Goal: Task Accomplishment & Management: Manage account settings

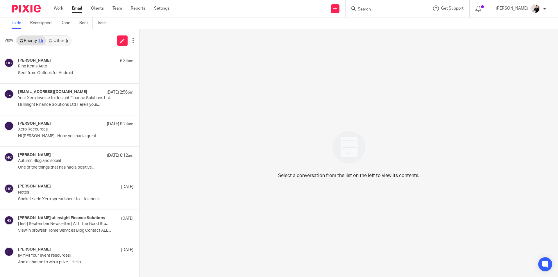
click at [65, 37] on link "Other 5" at bounding box center [58, 40] width 25 height 9
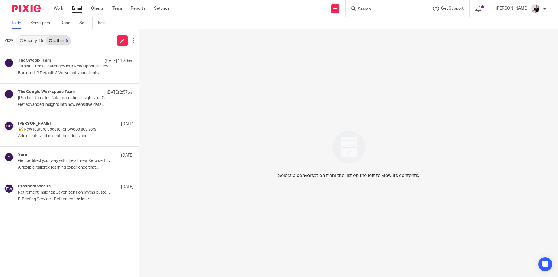
click at [35, 41] on link "Priority 15" at bounding box center [31, 40] width 29 height 9
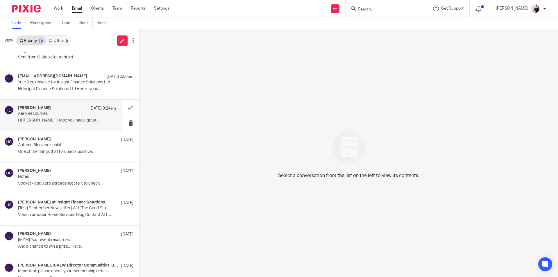
scroll to position [29, 0]
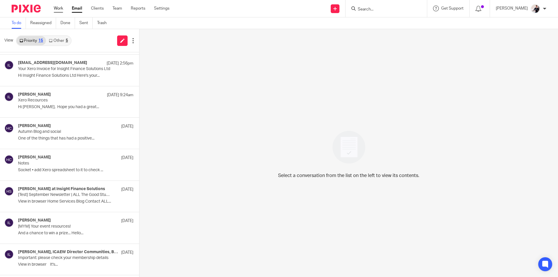
click at [60, 8] on link "Work" at bounding box center [58, 9] width 9 height 6
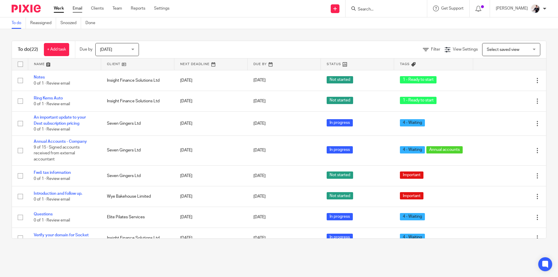
click at [78, 8] on link "Email" at bounding box center [78, 9] width 10 height 6
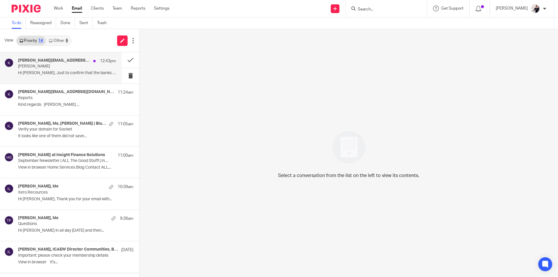
click at [67, 73] on p "Hi Helen, Just to confirm that the banks are..." at bounding box center [67, 73] width 98 height 5
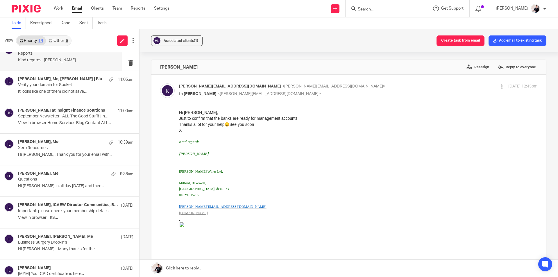
scroll to position [42, 0]
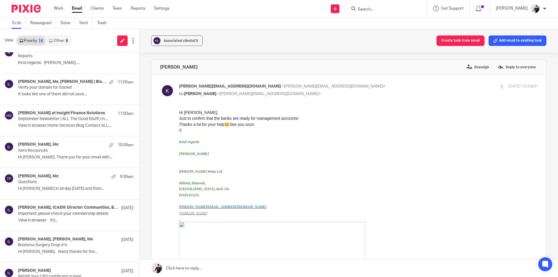
click at [62, 37] on link "Other 6" at bounding box center [58, 40] width 25 height 9
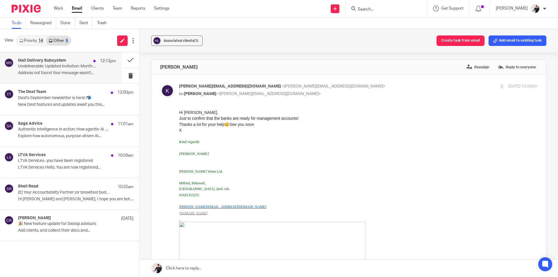
click at [53, 62] on h4 "Mail Delivery Subsystem" at bounding box center [42, 60] width 48 height 5
click at [130, 60] on button at bounding box center [130, 59] width 17 height 15
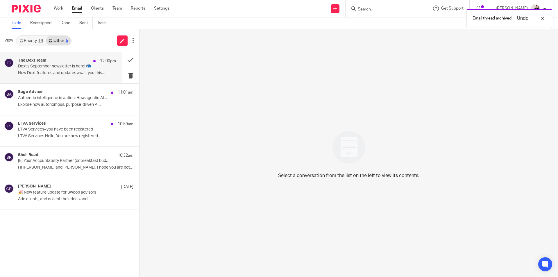
click at [46, 69] on p "Dext's September newsletter is here! 📬" at bounding box center [57, 66] width 78 height 5
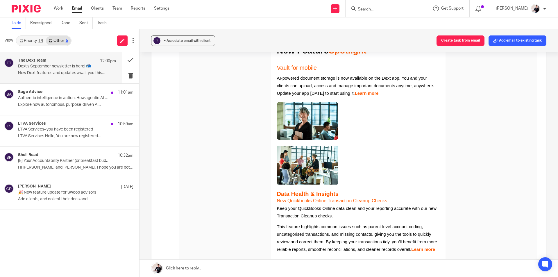
scroll to position [262, 0]
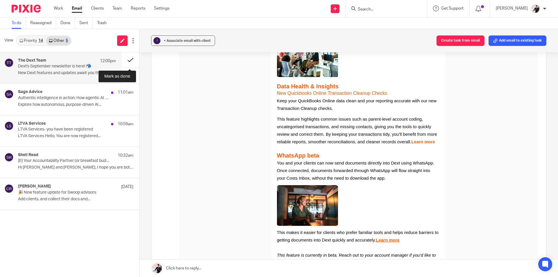
click at [128, 63] on button at bounding box center [130, 59] width 17 height 15
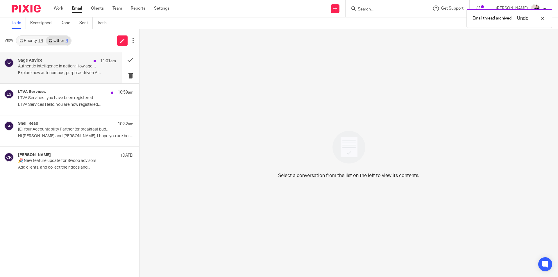
click at [37, 60] on h4 "Sage Advice" at bounding box center [30, 60] width 24 height 5
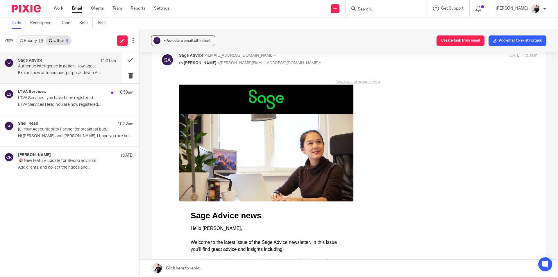
scroll to position [0, 0]
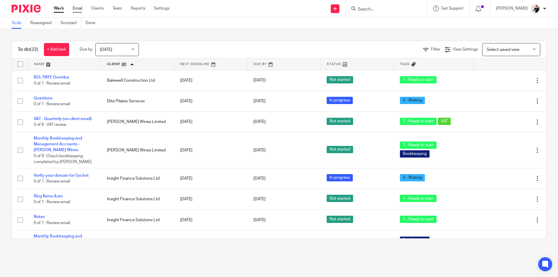
click at [80, 8] on link "Email" at bounding box center [78, 9] width 10 height 6
click at [395, 8] on input "Search" at bounding box center [383, 9] width 52 height 5
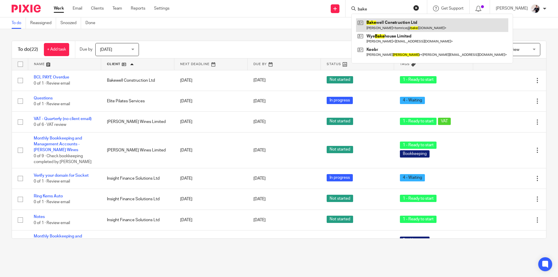
type input "bake"
click at [395, 25] on link at bounding box center [432, 24] width 152 height 13
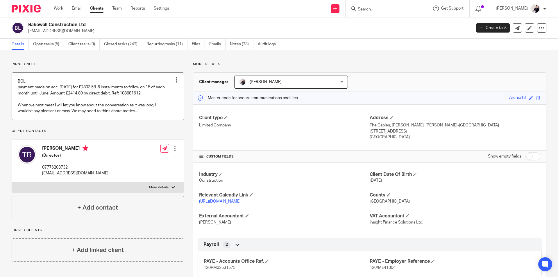
click at [104, 104] on link at bounding box center [98, 96] width 172 height 47
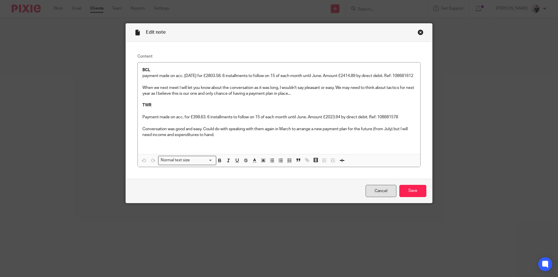
click at [383, 190] on link "Cancel" at bounding box center [381, 191] width 31 height 12
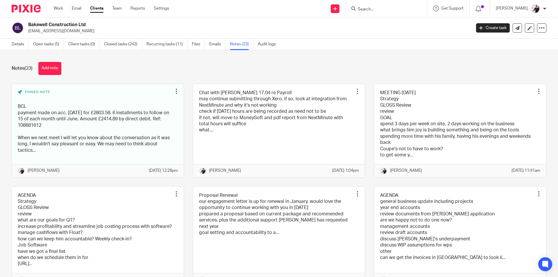
click at [237, 43] on link "Notes (23)" at bounding box center [242, 44] width 24 height 11
click at [59, 10] on link "Work" at bounding box center [58, 9] width 9 height 6
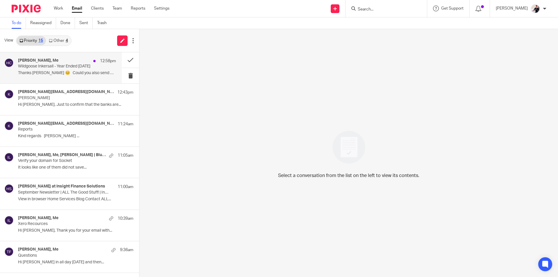
click at [61, 67] on p "Wildgoose Inkersall - Year Ended [DATE]" at bounding box center [57, 66] width 78 height 5
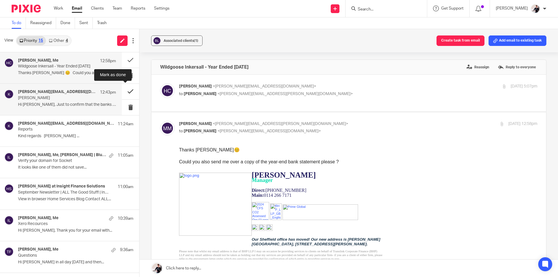
click at [125, 89] on button at bounding box center [130, 91] width 17 height 15
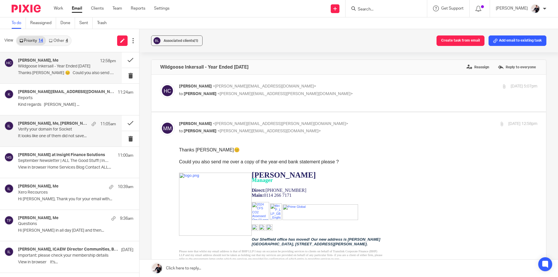
click at [62, 130] on p "Verify your domain for Socket" at bounding box center [57, 129] width 78 height 5
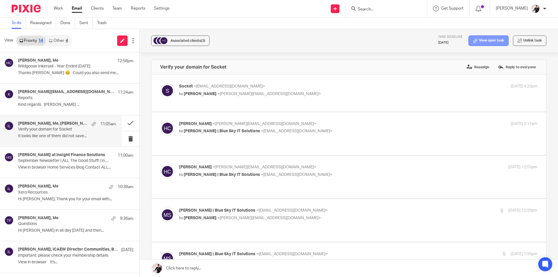
click at [486, 41] on link "View open task" at bounding box center [488, 40] width 40 height 10
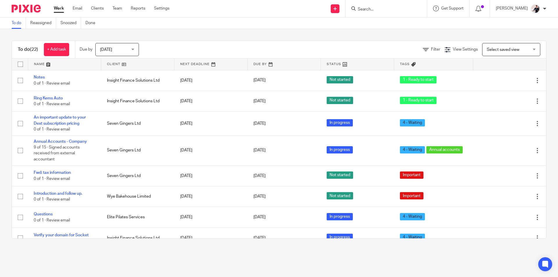
click at [118, 65] on link at bounding box center [137, 64] width 73 height 12
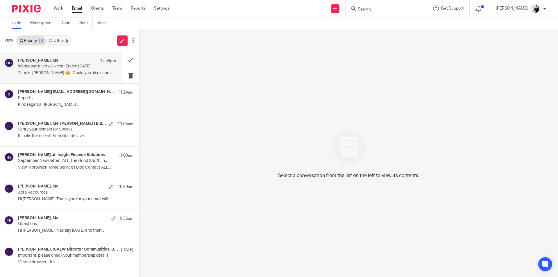
click at [55, 66] on p "Wildgoose Inkersall - Year Ended [DATE]" at bounding box center [57, 66] width 78 height 5
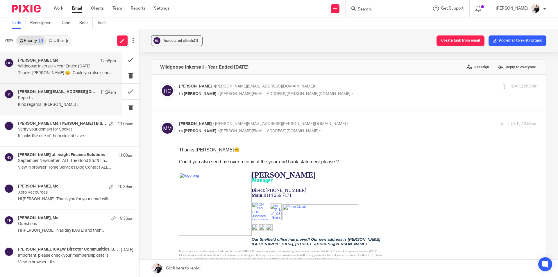
click at [50, 96] on p "Reports" at bounding box center [57, 98] width 78 height 5
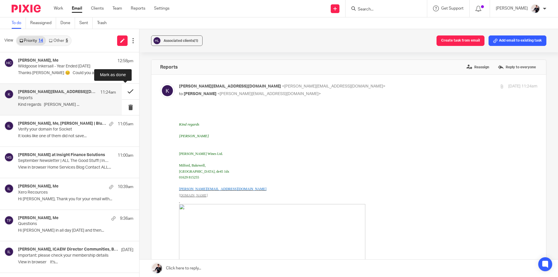
click at [122, 92] on button at bounding box center [130, 91] width 17 height 15
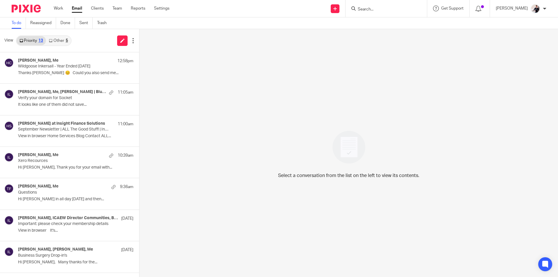
click at [59, 44] on link "Other 5" at bounding box center [58, 40] width 25 height 9
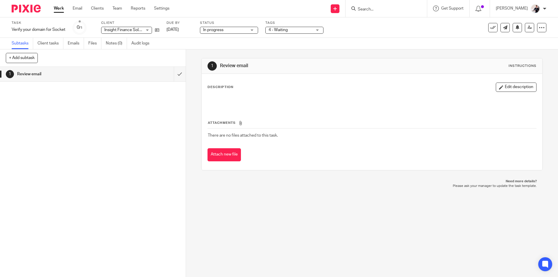
click at [490, 29] on icon at bounding box center [493, 28] width 6 height 6
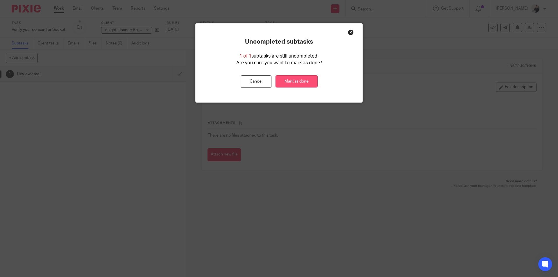
click at [309, 81] on link "Mark as done" at bounding box center [296, 81] width 42 height 12
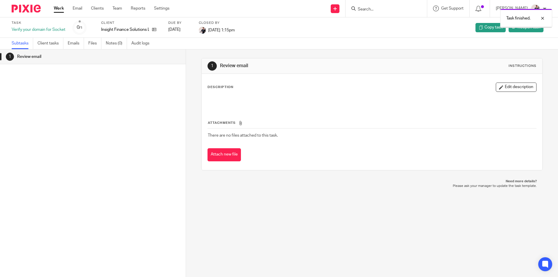
click at [62, 11] on link "Work" at bounding box center [59, 9] width 10 height 6
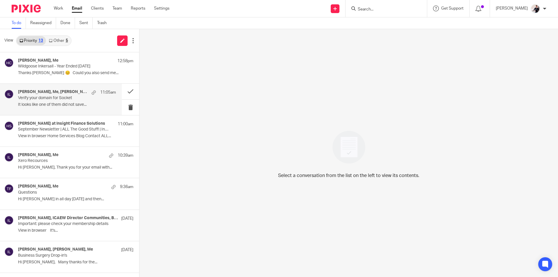
click at [45, 101] on div "[PERSON_NAME], Me, [PERSON_NAME] | Blue Sky IT Solutions, Socket 11:05am Verify…" at bounding box center [67, 99] width 98 height 19
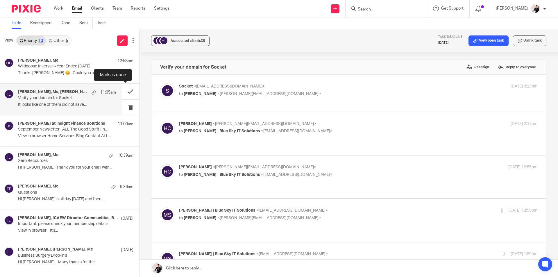
click at [125, 91] on button at bounding box center [130, 91] width 17 height 15
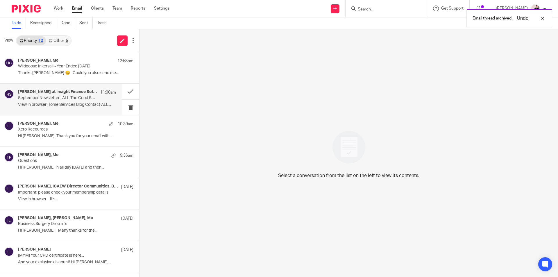
click at [79, 101] on div "Helen at Insight Finance Solutions 11:00am September Newsletter | ALL The Good …" at bounding box center [67, 99] width 98 height 19
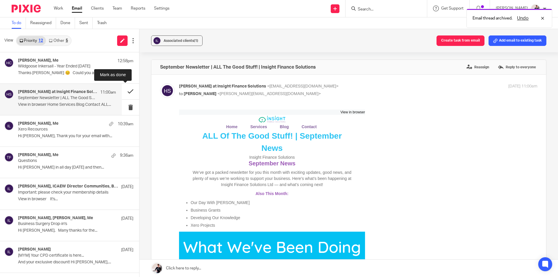
click at [128, 92] on button at bounding box center [130, 91] width 17 height 15
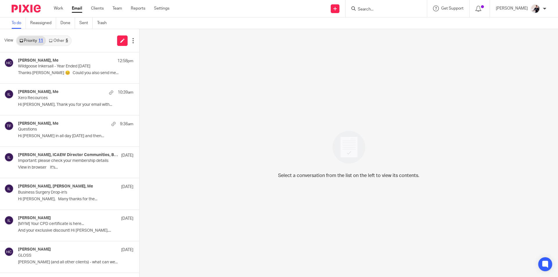
drag, startPoint x: 62, startPoint y: 40, endPoint x: 54, endPoint y: 40, distance: 7.9
click at [62, 40] on link "Other 5" at bounding box center [58, 40] width 25 height 9
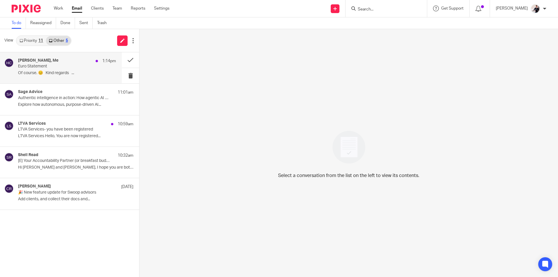
click at [57, 74] on p "Of course. 😊 Kind regards ..." at bounding box center [67, 73] width 98 height 5
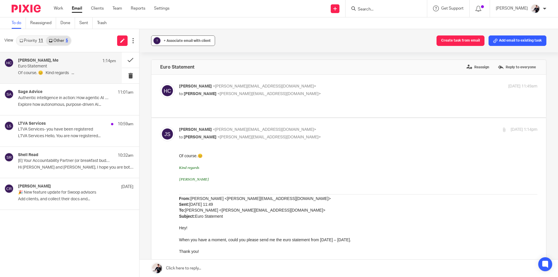
click at [202, 40] on span "+ Associate email with client" at bounding box center [187, 40] width 47 height 3
click at [197, 76] on input "text" at bounding box center [218, 75] width 123 height 6
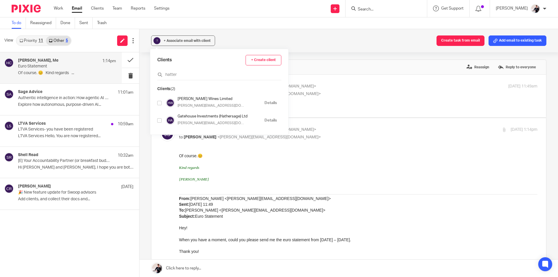
type input "hatter"
click at [159, 103] on input "checkbox" at bounding box center [159, 103] width 4 height 4
checkbox input "true"
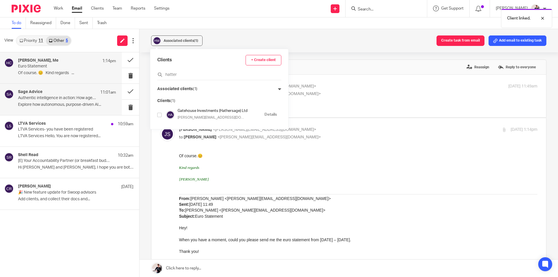
click at [45, 96] on p "Authentic intelligence in action: How agentic AI will shape the future of accou…" at bounding box center [57, 98] width 78 height 5
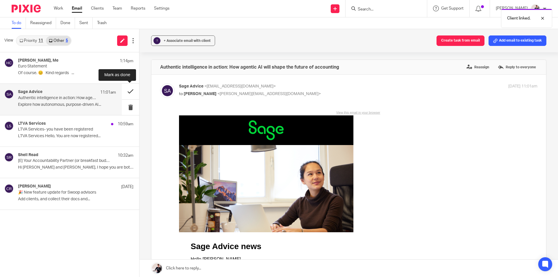
click at [132, 90] on button at bounding box center [130, 91] width 17 height 15
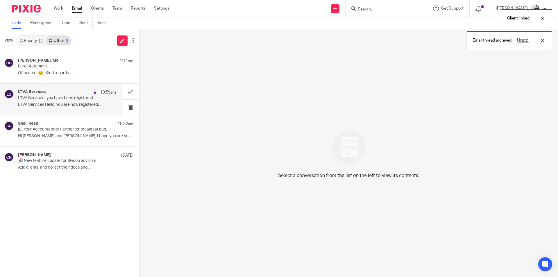
click at [54, 101] on div "LTVA Services 10:59am LTVA Services- you have been registered LTVA Services Hel…" at bounding box center [67, 99] width 98 height 19
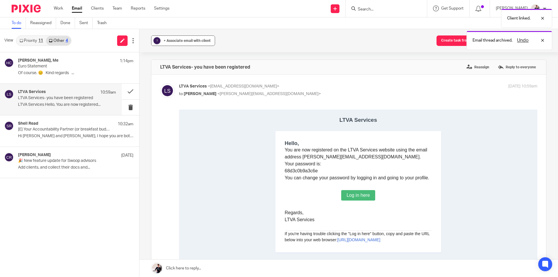
click at [192, 37] on button "? + Associate email with client" at bounding box center [183, 40] width 64 height 10
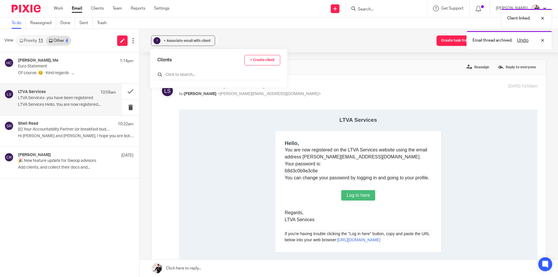
click at [189, 75] on input "text" at bounding box center [218, 75] width 123 height 6
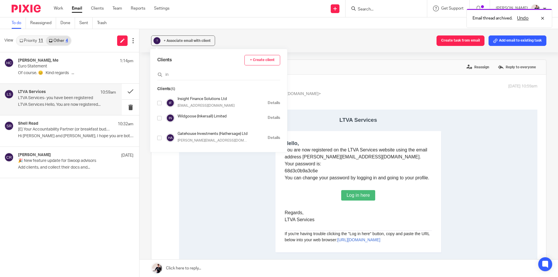
type input "in"
click at [160, 103] on input "checkbox" at bounding box center [159, 103] width 4 height 4
checkbox input "true"
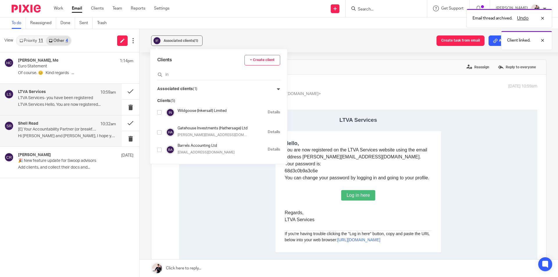
click at [91, 135] on p "Hi [PERSON_NAME] and [PERSON_NAME], I hope you are both well..." at bounding box center [67, 136] width 98 height 5
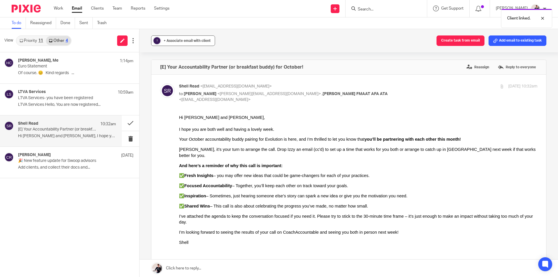
click at [191, 41] on span "+ Associate email with client" at bounding box center [187, 40] width 47 height 3
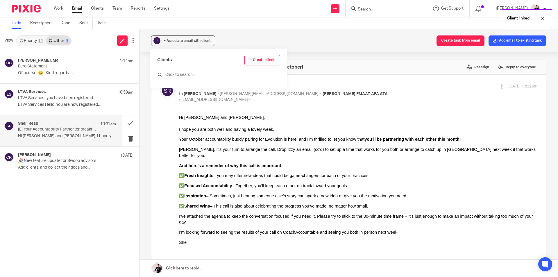
click at [190, 77] on input "text" at bounding box center [218, 75] width 123 height 6
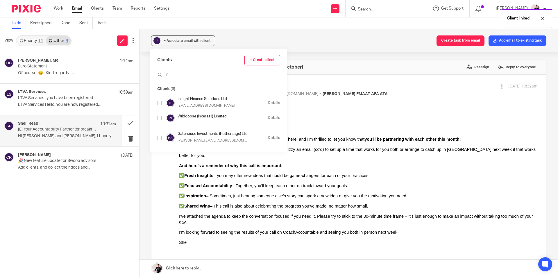
type input "in"
click at [160, 103] on input "checkbox" at bounding box center [159, 103] width 4 height 4
checkbox input "true"
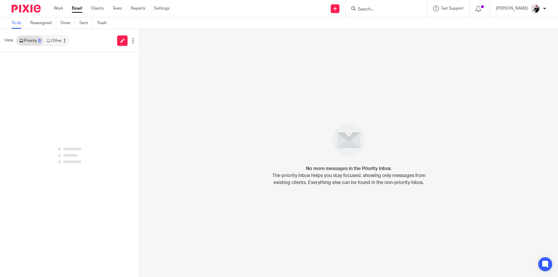
click at [56, 43] on link "Other 1" at bounding box center [56, 40] width 25 height 9
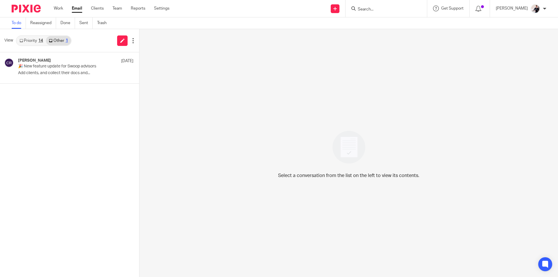
click at [25, 42] on link "Priority 14" at bounding box center [31, 40] width 29 height 9
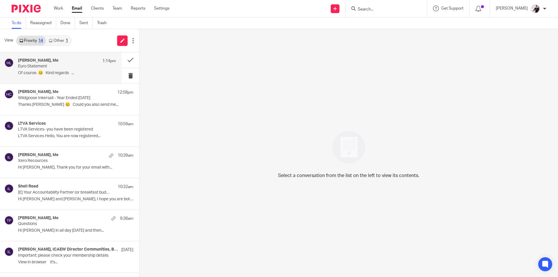
click at [61, 65] on p "Euro Statement" at bounding box center [57, 66] width 78 height 5
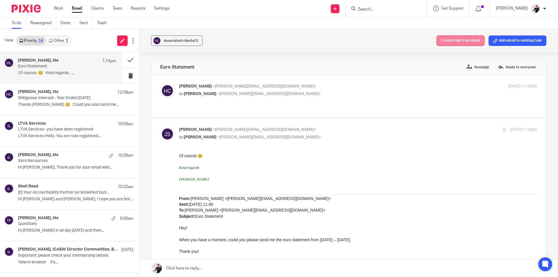
click at [453, 40] on button "Create task from email" at bounding box center [460, 40] width 48 height 10
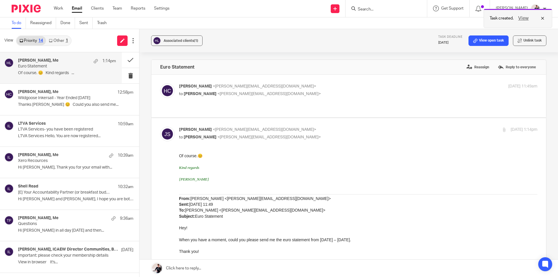
click at [523, 18] on button "View" at bounding box center [523, 18] width 14 height 7
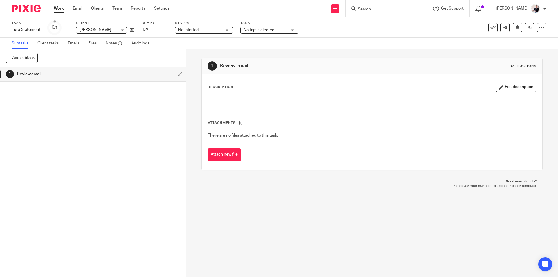
click at [275, 31] on span "No tags selected" at bounding box center [266, 30] width 44 height 6
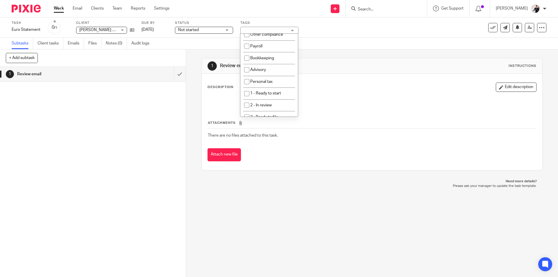
scroll to position [87, 0]
click at [283, 49] on li "1 - Ready to start" at bounding box center [269, 47] width 58 height 12
checkbox input "true"
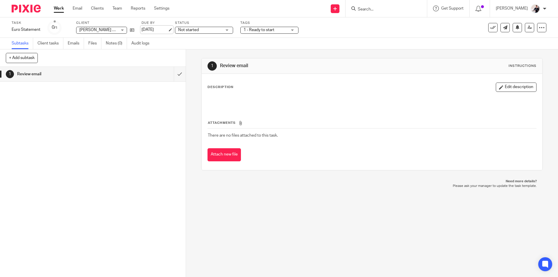
click at [149, 30] on link "[DATE]" at bounding box center [155, 30] width 26 height 6
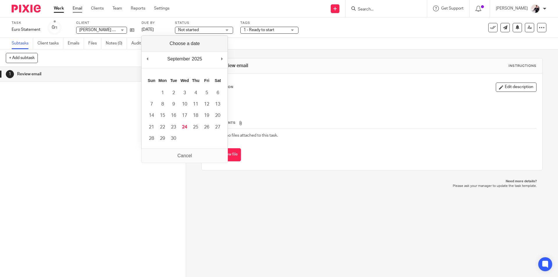
click at [75, 6] on link "Email" at bounding box center [78, 9] width 10 height 6
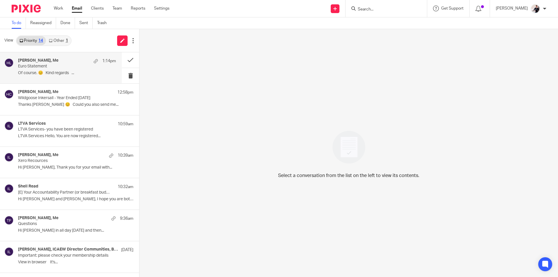
click at [51, 66] on p "Euro Statement" at bounding box center [57, 66] width 78 height 5
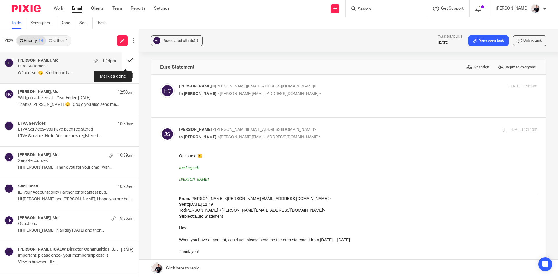
click at [123, 58] on button at bounding box center [130, 59] width 17 height 15
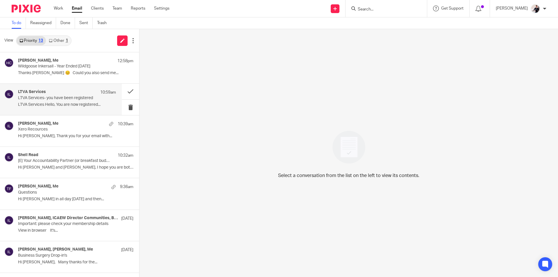
click at [74, 94] on div "LTVA Services 10:59am" at bounding box center [67, 93] width 98 height 6
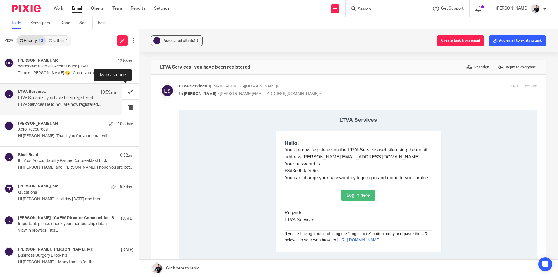
click at [127, 93] on button at bounding box center [130, 91] width 17 height 15
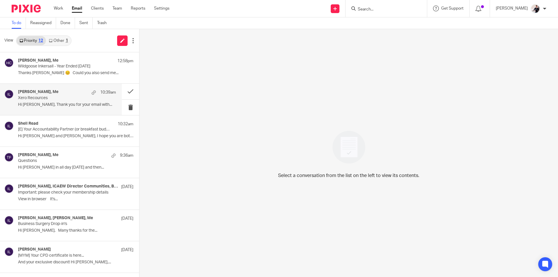
click at [79, 98] on p "Xero Recources" at bounding box center [57, 98] width 78 height 5
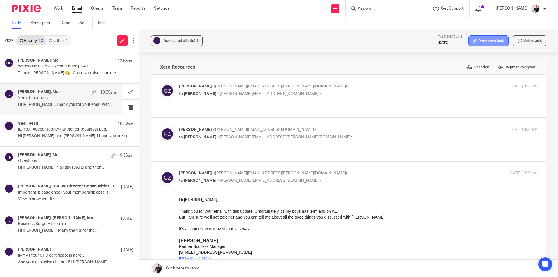
click at [476, 40] on link "View open task" at bounding box center [488, 40] width 40 height 10
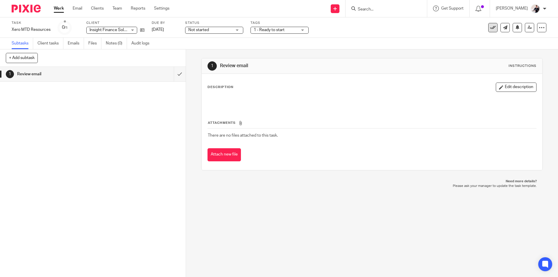
click at [490, 28] on icon at bounding box center [493, 28] width 6 height 6
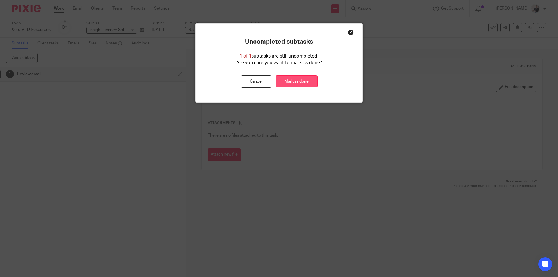
click at [297, 81] on link "Mark as done" at bounding box center [296, 81] width 42 height 12
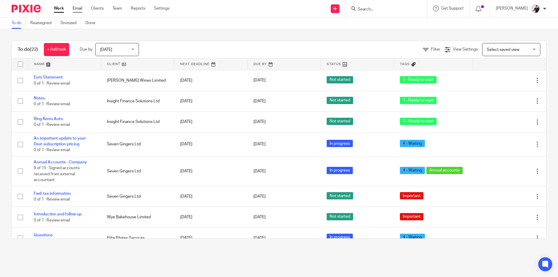
click at [79, 9] on link "Email" at bounding box center [78, 9] width 10 height 6
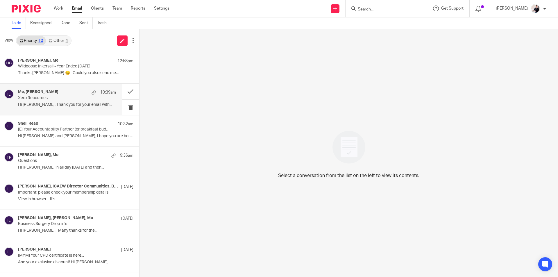
click at [39, 94] on h4 "Me, [PERSON_NAME]" at bounding box center [38, 92] width 40 height 5
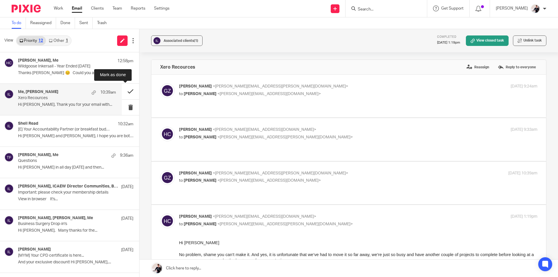
click at [123, 91] on button at bounding box center [130, 91] width 17 height 15
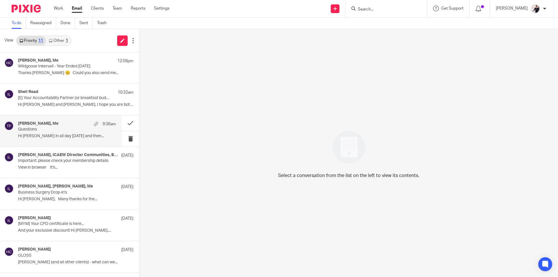
click at [33, 133] on div "Tanja Foy, Me 9:36am Questions Hi Helen Im in all day today and then..." at bounding box center [67, 130] width 98 height 19
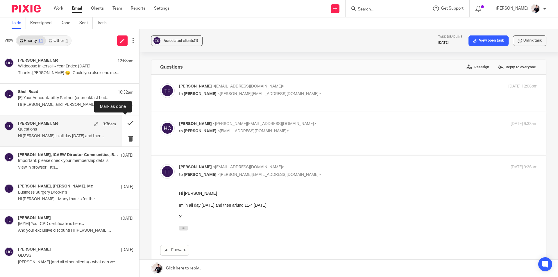
click at [128, 120] on button at bounding box center [130, 122] width 17 height 15
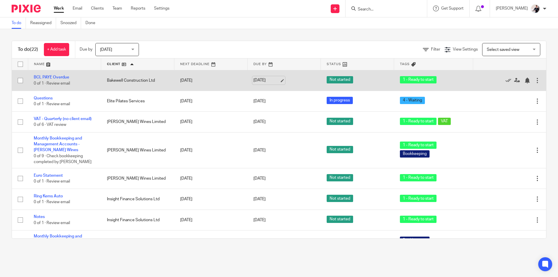
click at [259, 80] on link "[DATE]" at bounding box center [266, 80] width 26 height 6
click at [63, 78] on link "BCL PAYE Overdue" at bounding box center [51, 77] width 35 height 4
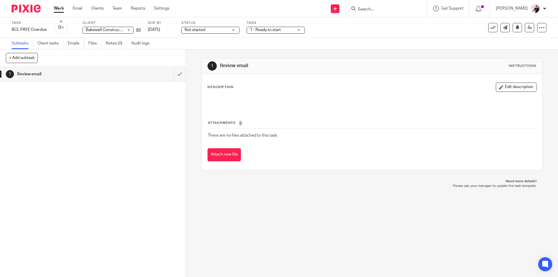
click at [263, 27] on div "1 - Ready to start" at bounding box center [276, 30] width 58 height 7
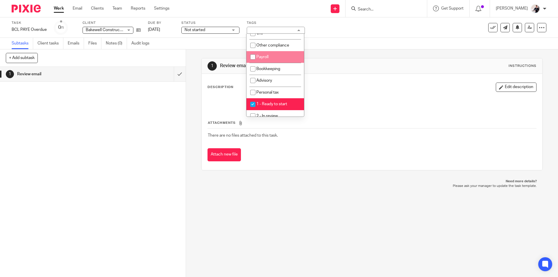
scroll to position [58, 0]
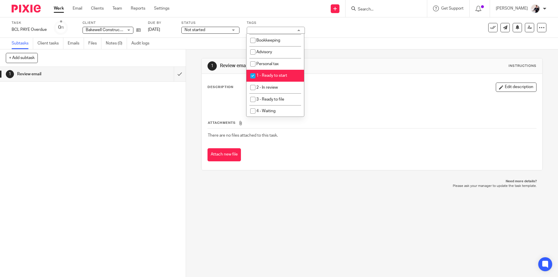
click at [290, 74] on li "1 - Ready to start" at bounding box center [275, 76] width 58 height 12
checkbox input "false"
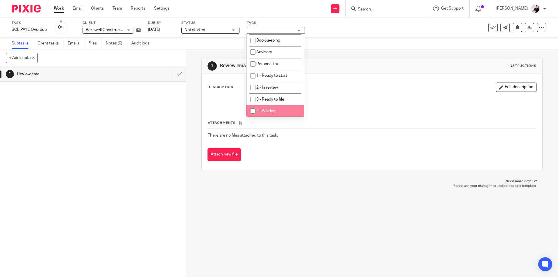
click at [287, 107] on li "4 - Waiting" at bounding box center [275, 111] width 58 height 12
checkbox input "true"
click at [57, 7] on link "Work" at bounding box center [59, 9] width 10 height 6
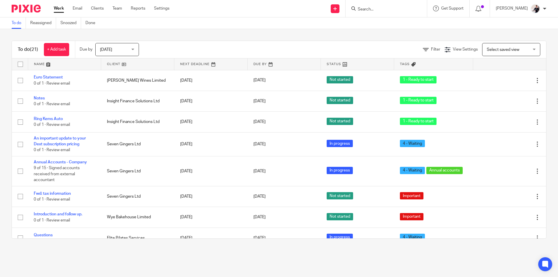
click at [112, 62] on link at bounding box center [137, 64] width 73 height 12
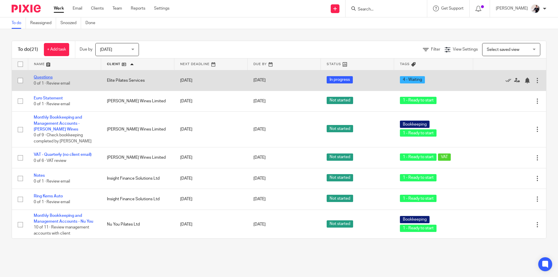
click at [43, 76] on link "Questions" at bounding box center [43, 77] width 19 height 4
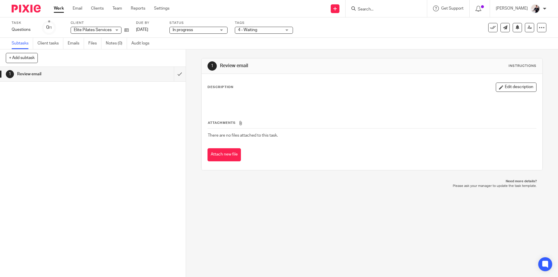
click at [271, 31] on span "4 - Waiting" at bounding box center [260, 30] width 44 height 6
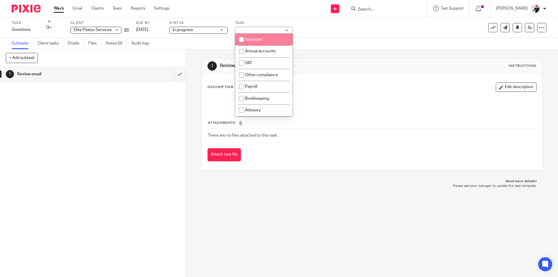
click at [269, 37] on li "Important" at bounding box center [264, 40] width 58 height 12
checkbox input "true"
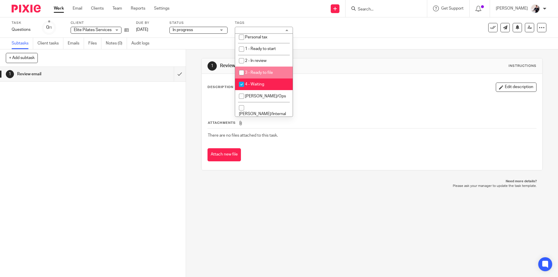
scroll to position [87, 0]
click at [267, 79] on li "4 - Waiting" at bounding box center [264, 82] width 58 height 12
checkbox input "false"
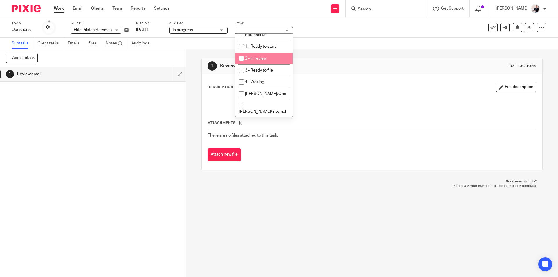
click at [267, 59] on li "2 - In review" at bounding box center [264, 59] width 58 height 12
checkbox input "true"
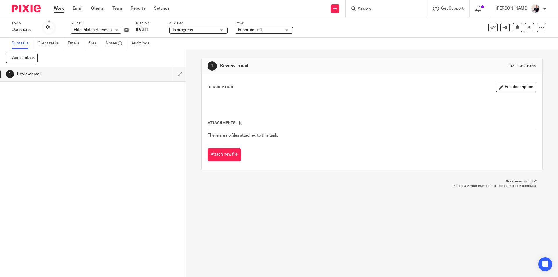
click at [60, 9] on link "Work" at bounding box center [59, 9] width 10 height 6
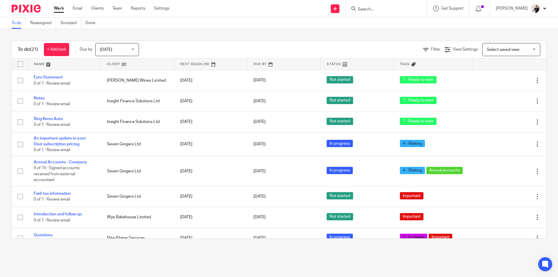
click at [115, 65] on link at bounding box center [137, 64] width 73 height 12
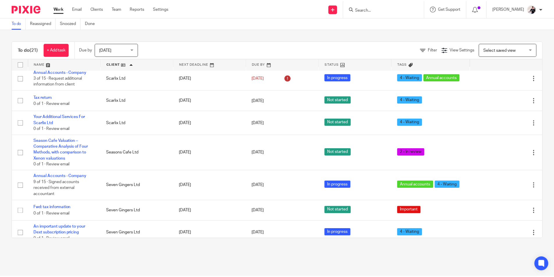
scroll to position [145, 0]
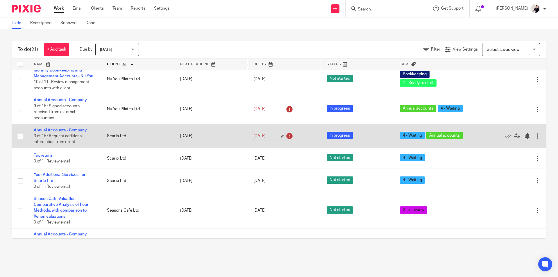
click at [260, 138] on link "[DATE]" at bounding box center [266, 136] width 26 height 6
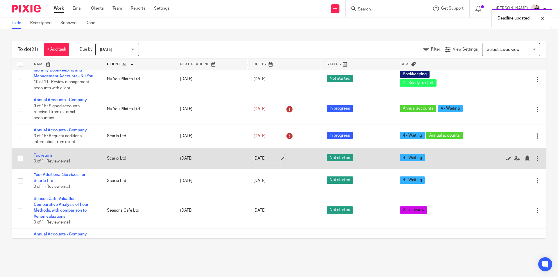
click at [265, 161] on link "[DATE]" at bounding box center [266, 158] width 26 height 6
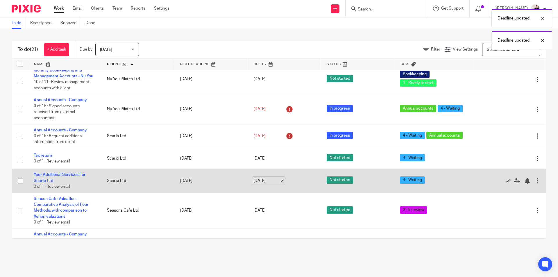
click at [262, 180] on link "[DATE]" at bounding box center [266, 181] width 26 height 6
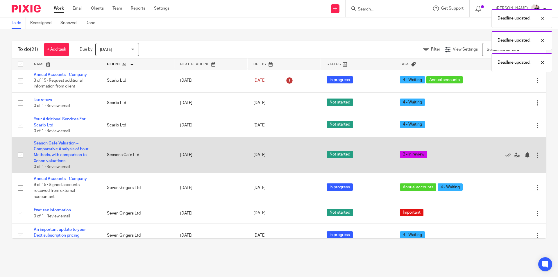
scroll to position [203, 0]
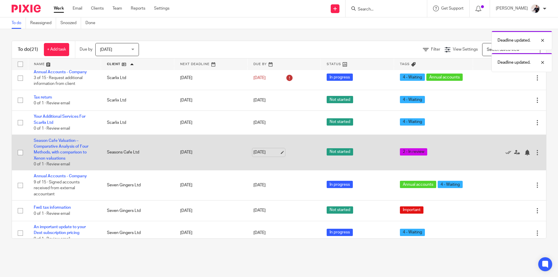
click at [260, 153] on link "[DATE]" at bounding box center [266, 152] width 26 height 6
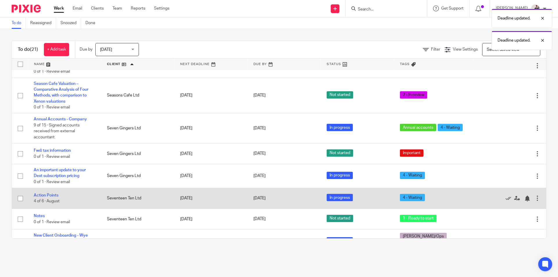
scroll to position [262, 0]
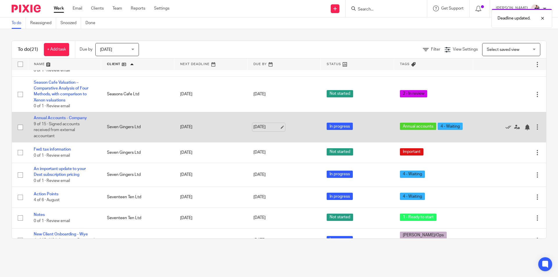
click at [255, 127] on link "[DATE]" at bounding box center [266, 127] width 26 height 6
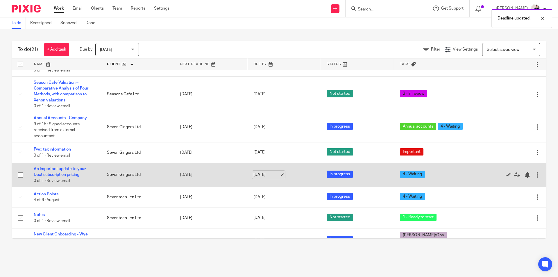
click at [268, 176] on link "[DATE]" at bounding box center [266, 175] width 26 height 6
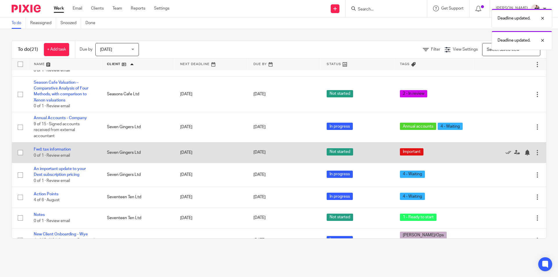
click at [65, 147] on td "Fwd: tax information 0 of 1 · Review email" at bounding box center [64, 152] width 73 height 21
click at [61, 148] on link "Fwd: tax information" at bounding box center [52, 149] width 37 height 4
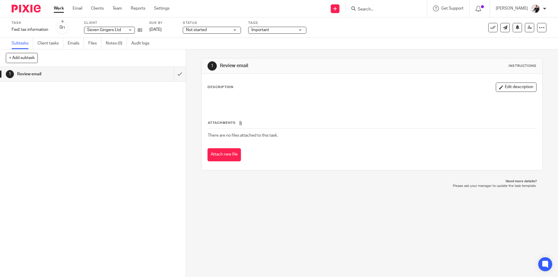
click at [77, 44] on link "Emails" at bounding box center [76, 43] width 16 height 11
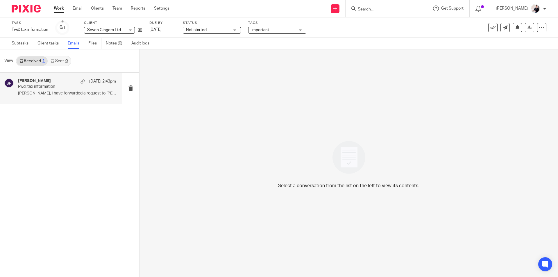
click at [38, 87] on p "Fwd: tax information" at bounding box center [57, 86] width 78 height 5
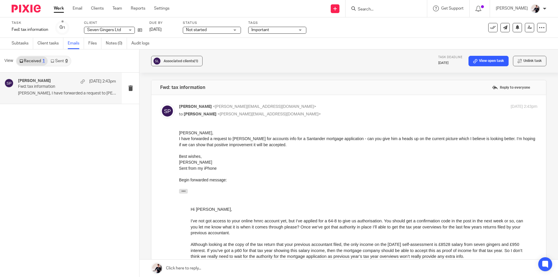
click at [206, 266] on link at bounding box center [348, 268] width 418 height 17
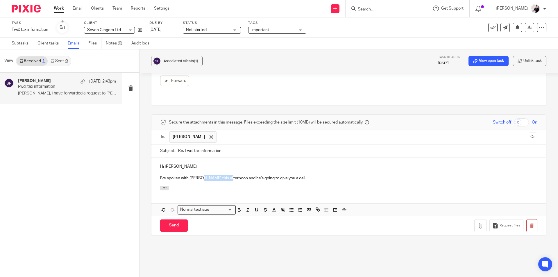
drag, startPoint x: 229, startPoint y: 171, endPoint x: 202, endPoint y: 173, distance: 27.3
click at [202, 175] on p "I've spoken with [PERSON_NAME] this afternoon and he's going to give you a call" at bounding box center [348, 178] width 377 height 6
click at [273, 175] on p "I've spoken with [PERSON_NAME] and he's going to give you a call" at bounding box center [348, 178] width 377 height 6
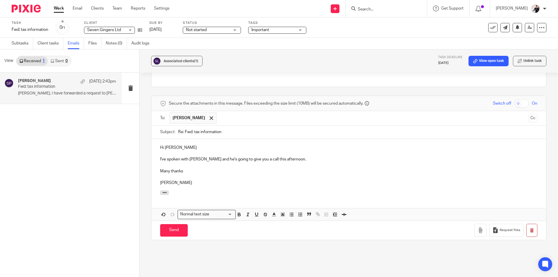
scroll to position [677, 0]
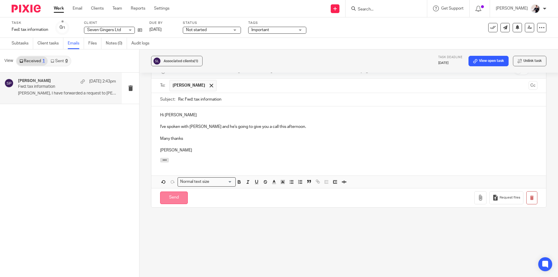
click at [181, 194] on input "Send" at bounding box center [174, 198] width 28 height 12
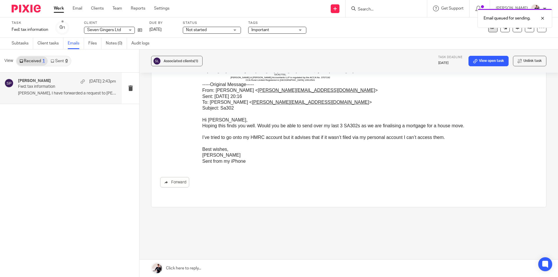
click at [488, 32] on button at bounding box center [492, 27] width 9 height 9
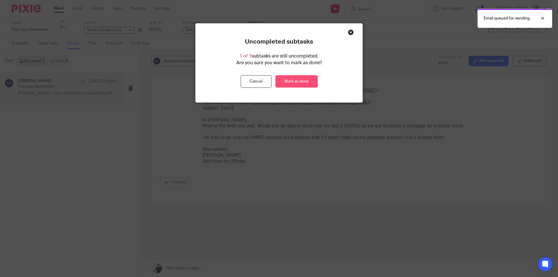
click at [303, 84] on link "Mark as done" at bounding box center [296, 81] width 42 height 12
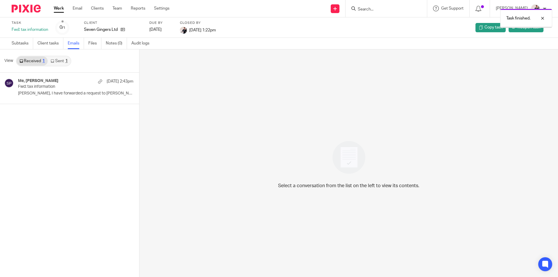
click at [51, 7] on div "Work Email Clients Team Reports Settings Work Email Clients Team Reports Settin…" at bounding box center [113, 8] width 130 height 17
click at [58, 7] on link "Work" at bounding box center [59, 9] width 10 height 6
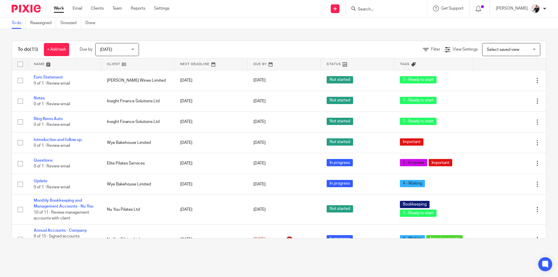
click at [115, 65] on link at bounding box center [137, 64] width 73 height 12
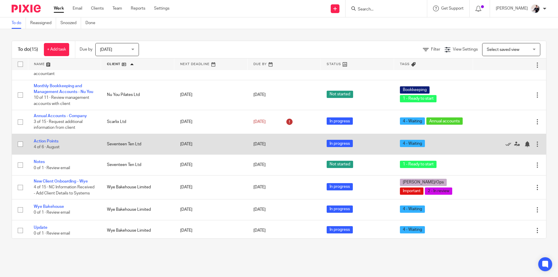
scroll to position [189, 0]
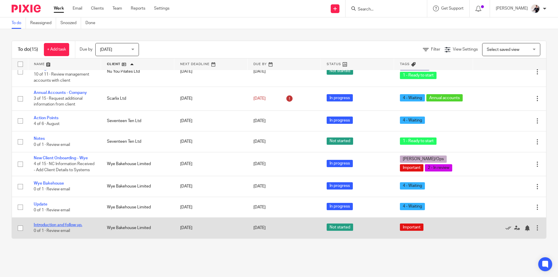
click at [62, 225] on link "Introduction and follow up." at bounding box center [58, 225] width 49 height 4
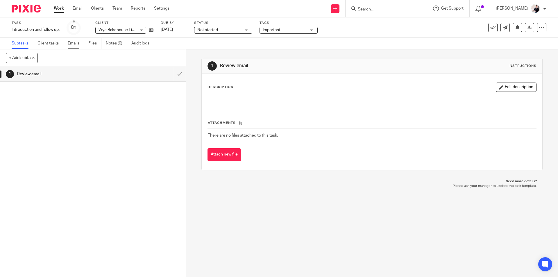
click at [76, 43] on link "Emails" at bounding box center [76, 43] width 16 height 11
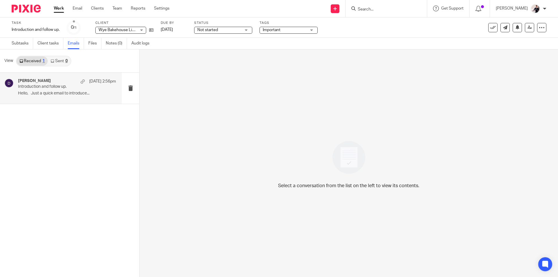
click at [60, 93] on p "Hello, Just a quick email to introduce..." at bounding box center [67, 93] width 98 height 5
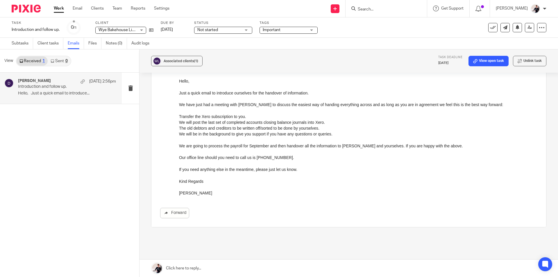
scroll to position [24, 0]
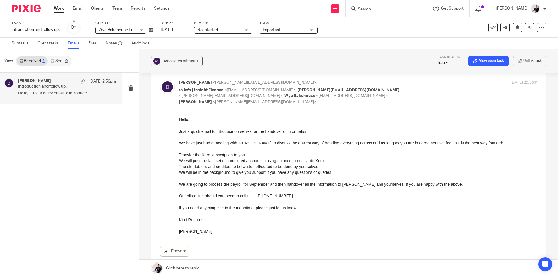
click at [175, 246] on link "Forward" at bounding box center [174, 251] width 29 height 10
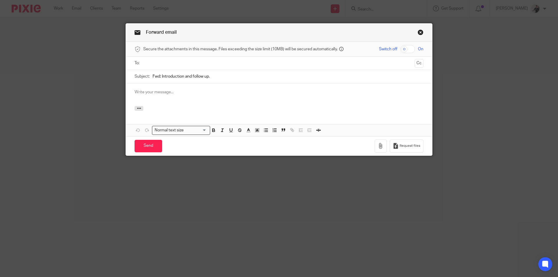
click at [168, 63] on input "text" at bounding box center [278, 63] width 267 height 7
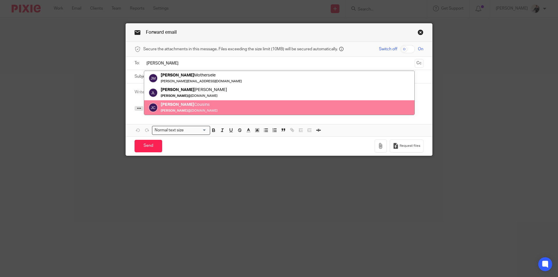
type input "[PERSON_NAME]"
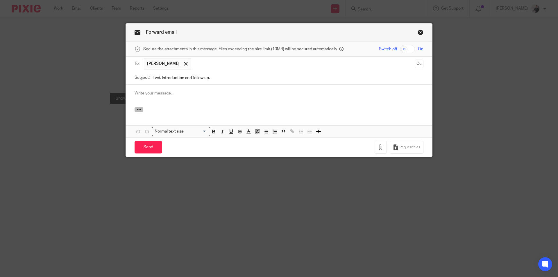
click at [137, 108] on icon "button" at bounding box center [139, 109] width 4 height 4
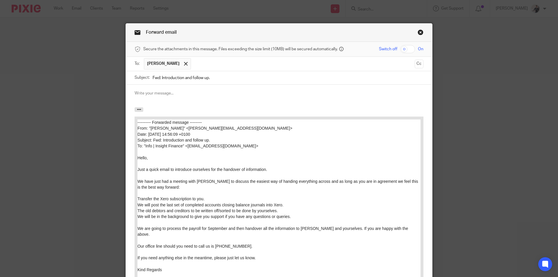
click at [150, 96] on p at bounding box center [279, 93] width 289 height 6
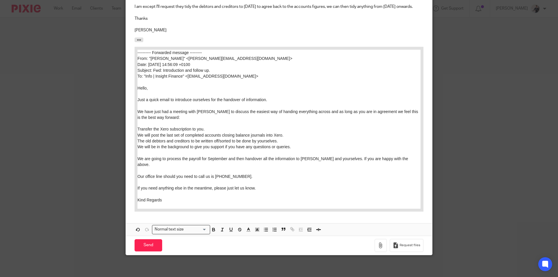
scroll to position [117, 0]
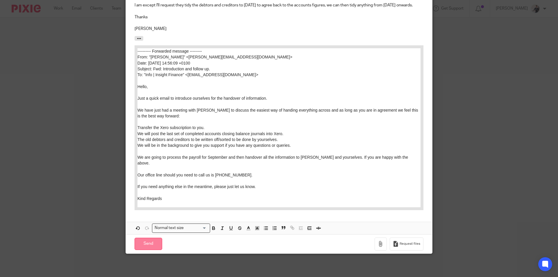
click at [149, 244] on input "Send" at bounding box center [149, 244] width 28 height 12
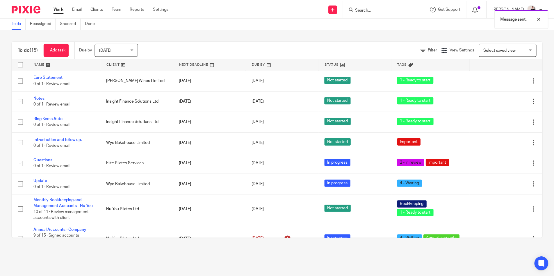
scroll to position [189, 0]
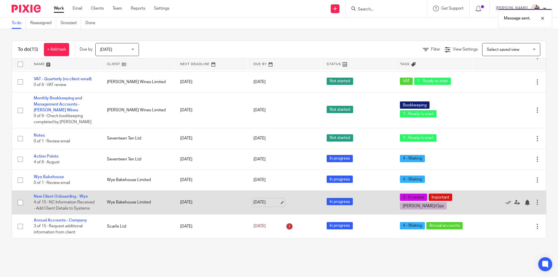
click at [256, 199] on link "[DATE]" at bounding box center [266, 202] width 26 height 6
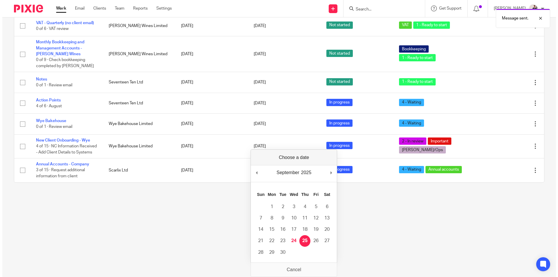
scroll to position [0, 0]
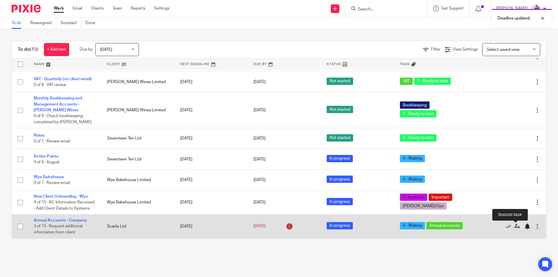
click at [524, 226] on div at bounding box center [527, 226] width 6 height 6
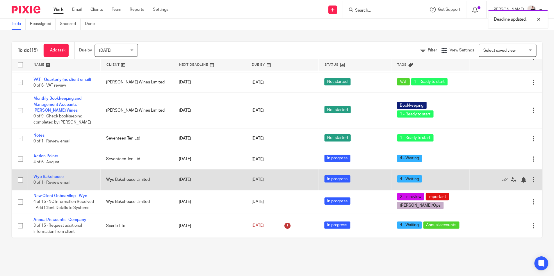
scroll to position [165, 0]
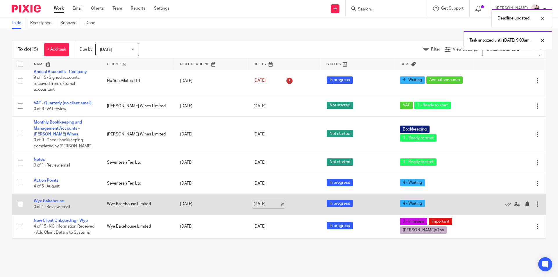
click at [259, 201] on link "24 Sep 2025" at bounding box center [266, 204] width 26 height 6
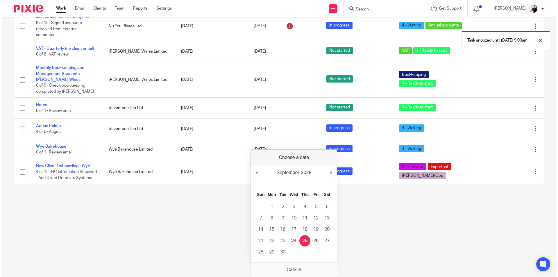
scroll to position [0, 0]
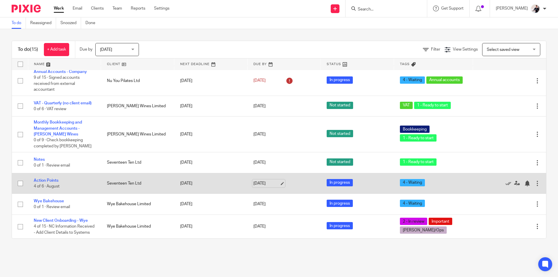
click at [265, 180] on link "24 Sep 2025" at bounding box center [266, 183] width 26 height 6
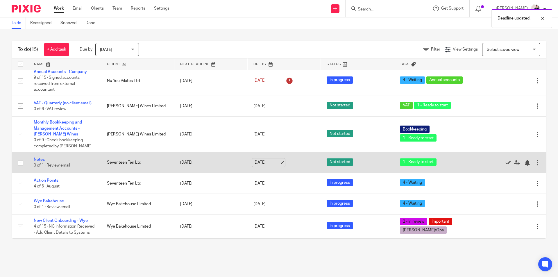
click at [262, 160] on link "24 Sep 2025" at bounding box center [266, 163] width 26 height 6
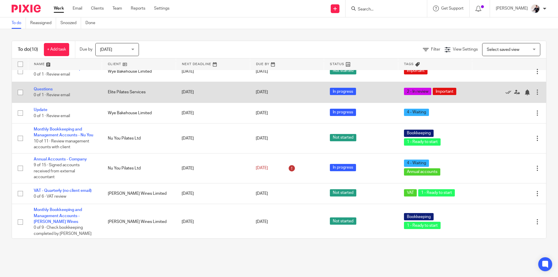
scroll to position [72, 0]
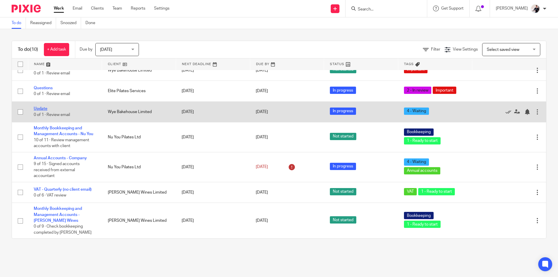
click at [45, 110] on link "Update" at bounding box center [41, 109] width 14 height 4
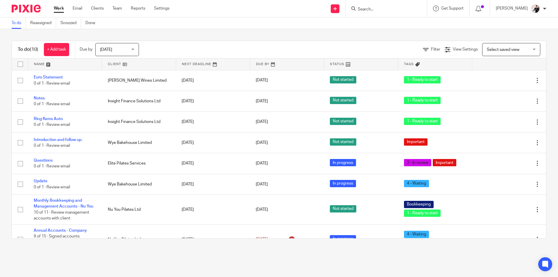
click at [113, 64] on link at bounding box center [139, 64] width 74 height 12
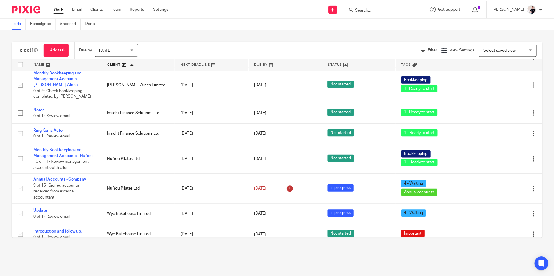
scroll to position [72, 0]
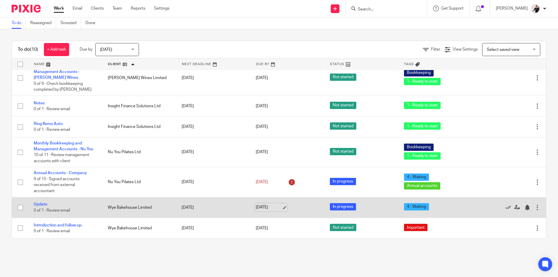
click at [256, 206] on link "[DATE]" at bounding box center [269, 207] width 26 height 6
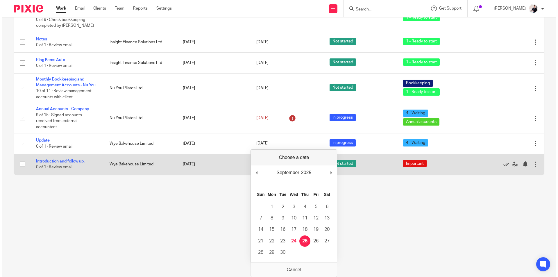
scroll to position [0, 0]
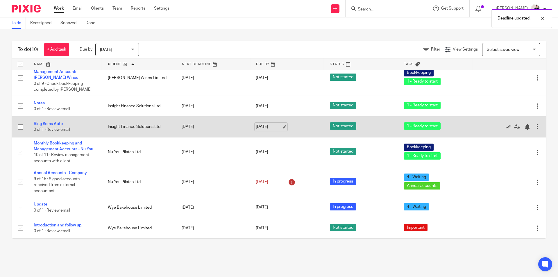
click at [260, 128] on link "[DATE]" at bounding box center [269, 127] width 26 height 6
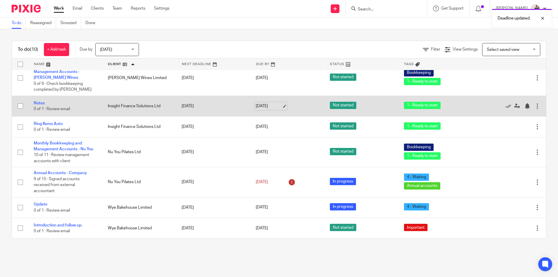
click at [257, 105] on link "[DATE]" at bounding box center [269, 106] width 26 height 6
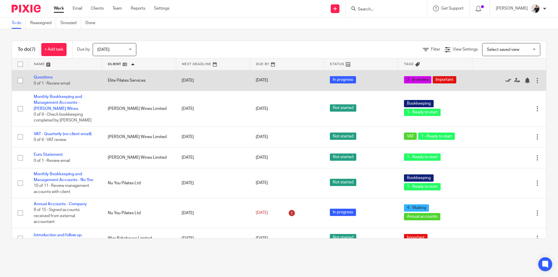
click at [505, 80] on icon at bounding box center [508, 81] width 6 height 6
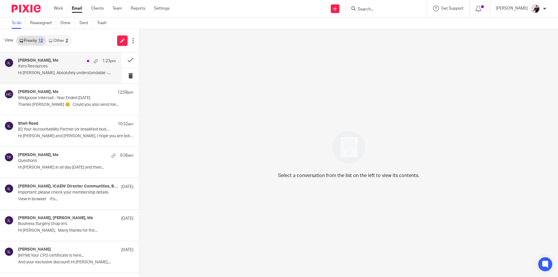
click at [70, 67] on p "Xero Recources" at bounding box center [57, 66] width 78 height 5
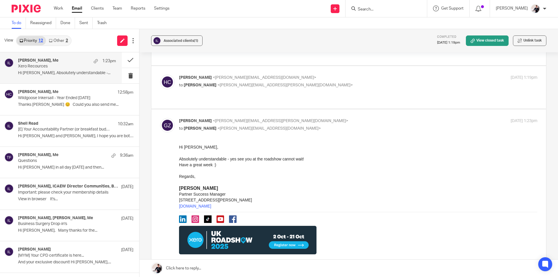
scroll to position [136, 0]
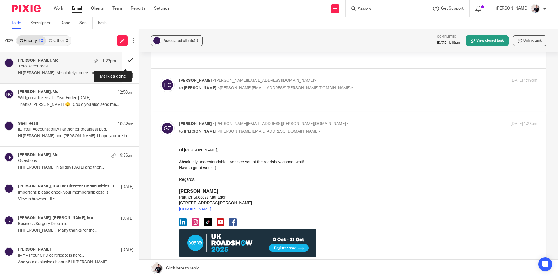
click at [127, 57] on button at bounding box center [130, 59] width 17 height 15
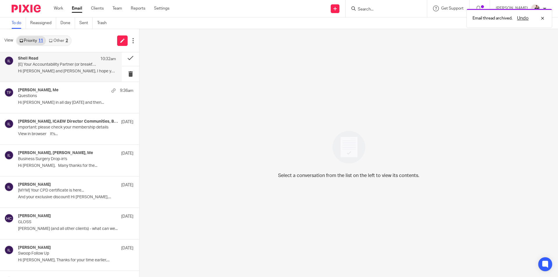
scroll to position [0, 0]
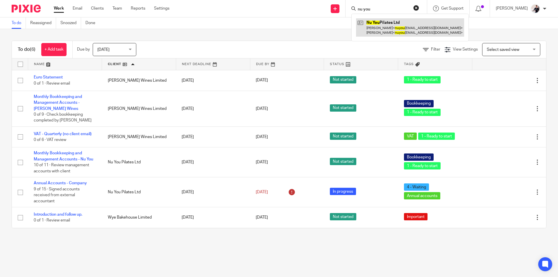
type input "nu you"
click at [391, 22] on link at bounding box center [410, 27] width 108 height 18
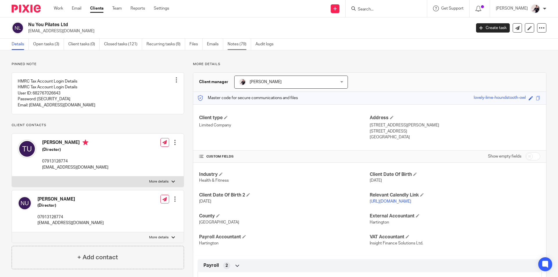
click at [239, 46] on link "Notes (79)" at bounding box center [240, 44] width 24 height 11
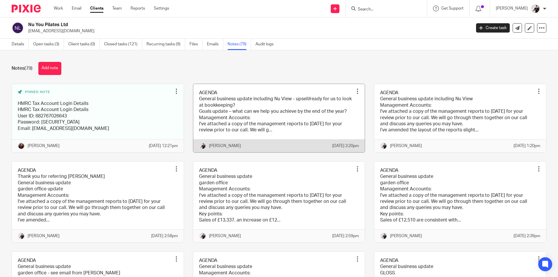
click at [250, 101] on link at bounding box center [279, 118] width 172 height 68
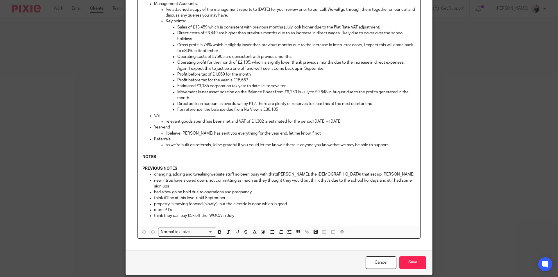
scroll to position [87, 0]
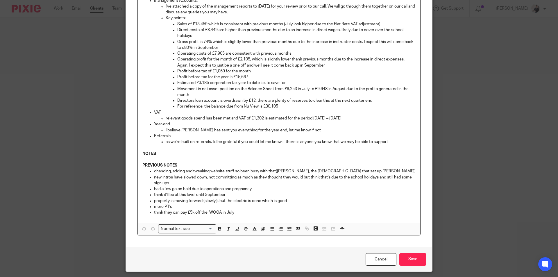
click at [167, 154] on p "NOTES" at bounding box center [278, 154] width 273 height 6
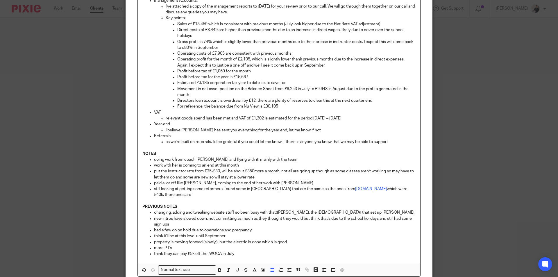
click at [414, 188] on div "AGENDA General business update including Nu View - upsell/ready for us to look …" at bounding box center [279, 119] width 282 height 288
click at [408, 188] on p "still looking at getting some reformers, found some in [GEOGRAPHIC_DATA] that a…" at bounding box center [285, 192] width 262 height 12
click at [411, 188] on p "still looking at getting some reformers, found some in [GEOGRAPHIC_DATA] that a…" at bounding box center [285, 192] width 262 height 12
click at [391, 189] on p "still looking at getting some reformers, found some in [GEOGRAPHIC_DATA] that a…" at bounding box center [285, 192] width 262 height 12
click at [409, 188] on p "still looking at getting some reformers, found some in [GEOGRAPHIC_DATA] that a…" at bounding box center [285, 192] width 262 height 12
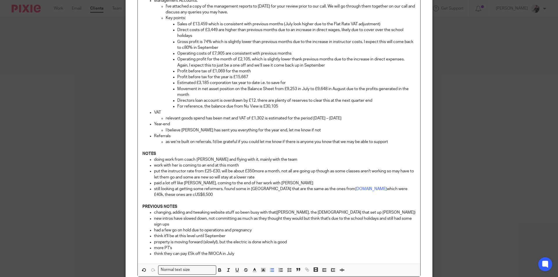
click at [183, 195] on p "still looking at getting some reformers, found some in China that are the same …" at bounding box center [285, 192] width 262 height 12
click at [204, 196] on p "still looking at getting some reformers, found some in China that are the same …" at bounding box center [285, 192] width 262 height 12
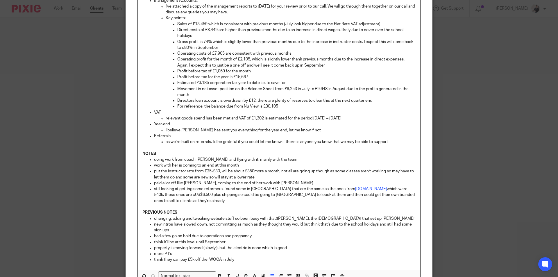
click at [259, 194] on p "still looking at getting some reformers, found some in China that are the same …" at bounding box center [285, 195] width 262 height 18
click at [190, 203] on p "still looking at getting some reformers, found some in China that are the same …" at bounding box center [285, 195] width 262 height 18
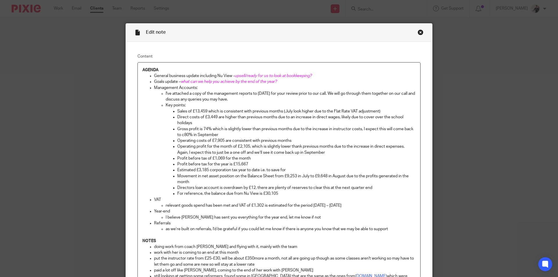
scroll to position [174, 0]
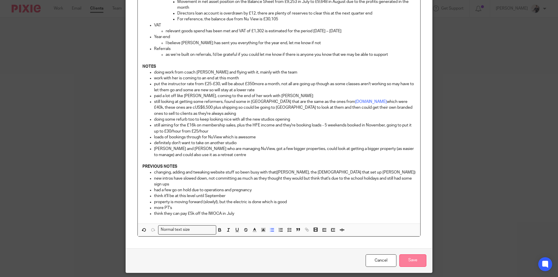
click at [414, 264] on input "Save" at bounding box center [412, 260] width 27 height 12
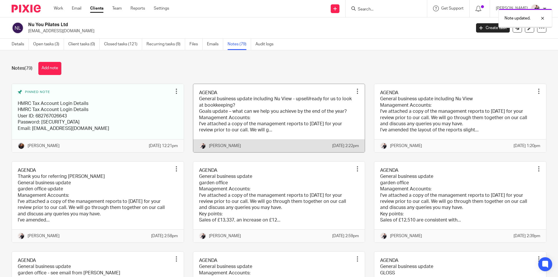
click at [225, 113] on link at bounding box center [279, 118] width 172 height 68
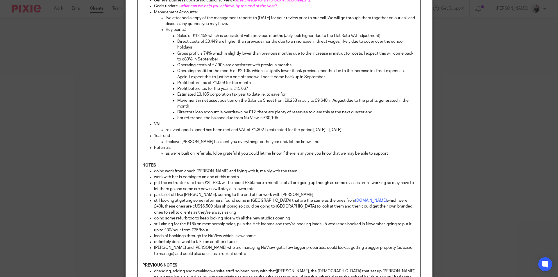
scroll to position [174, 0]
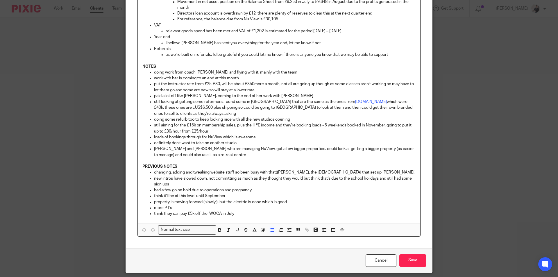
click at [211, 155] on p "Nic and Dave who are managing NuView, got a few bigger properties, could look a…" at bounding box center [285, 152] width 262 height 12
click at [217, 154] on p "Nic and Dave who are managing NuView, got a few bigger properties, could look a…" at bounding box center [285, 152] width 262 height 12
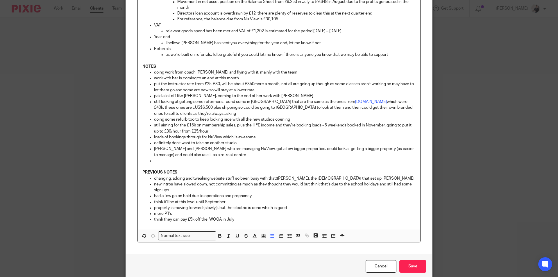
click at [149, 149] on ul "doing work from coach Wendy and flying with it, mainly with the team work with …" at bounding box center [278, 116] width 273 height 94
click at [155, 161] on p at bounding box center [285, 161] width 262 height 6
click at [250, 161] on p "NuView: James looking at confirmation statement," at bounding box center [285, 161] width 262 height 6
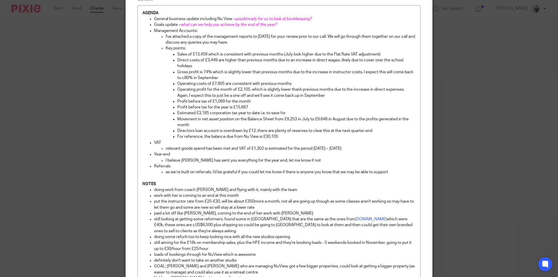
scroll to position [116, 0]
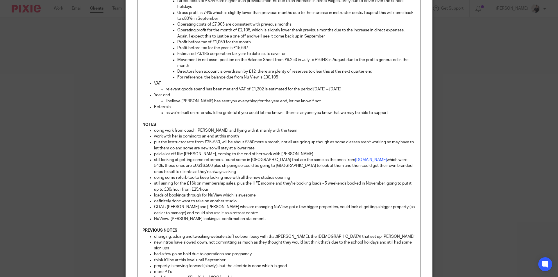
click at [279, 153] on p "paid a lot off like Iwoca, coming to the end of her work with Sarah" at bounding box center [285, 154] width 262 height 6
click at [248, 218] on p "NuView: James looking at confirmation statement," at bounding box center [285, 219] width 262 height 6
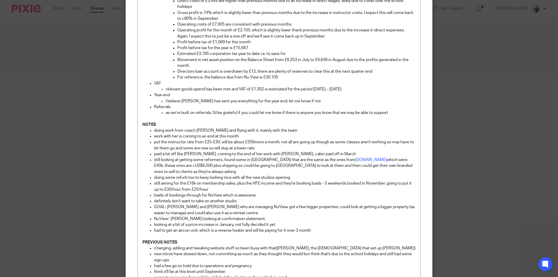
click at [326, 230] on p "had to get an aircon unit, which is a reverse heater and will be paying for it …" at bounding box center [285, 231] width 262 height 6
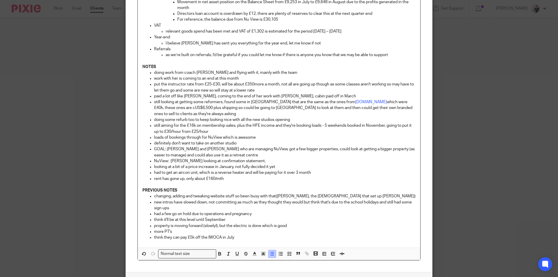
scroll to position [217, 0]
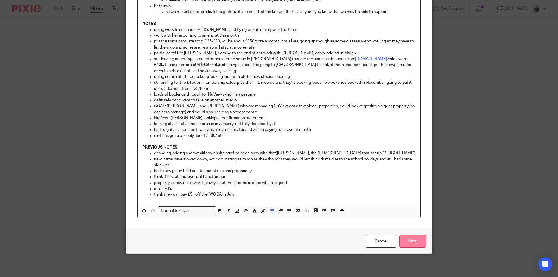
click at [415, 242] on input "Save" at bounding box center [412, 241] width 27 height 12
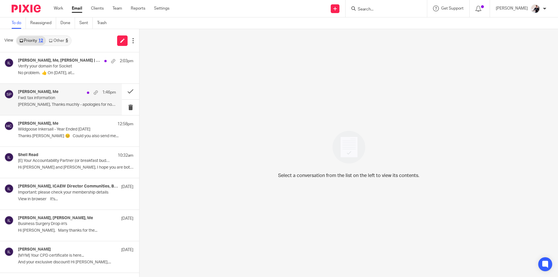
click at [54, 103] on p "[PERSON_NAME], Thanks muchly - apologies for not fixing..." at bounding box center [67, 104] width 98 height 5
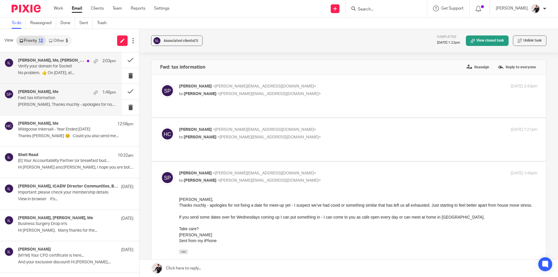
click at [60, 69] on p "Verify your domain for Socket" at bounding box center [57, 66] width 78 height 5
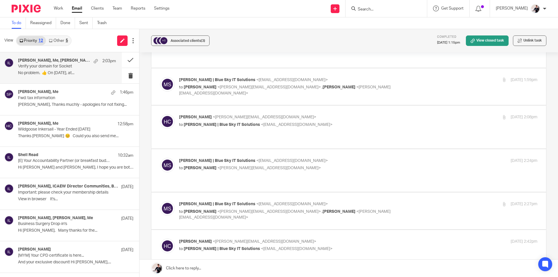
scroll to position [174, 0]
click at [125, 62] on button at bounding box center [130, 59] width 17 height 15
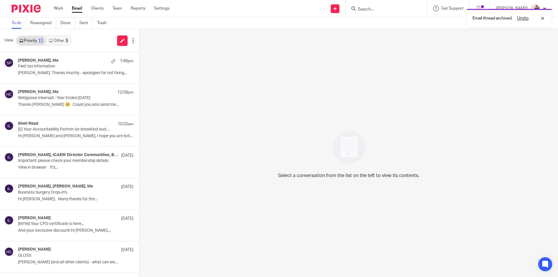
click at [60, 40] on link "Other 5" at bounding box center [58, 40] width 25 height 9
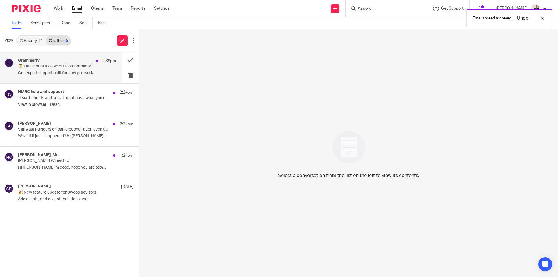
click at [63, 65] on p "⏳ Final hours to save 50% on Grammarly Pro" at bounding box center [57, 66] width 78 height 5
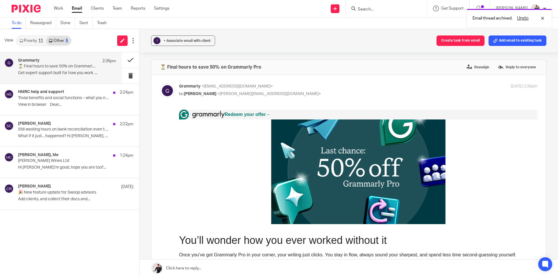
scroll to position [0, 0]
click at [128, 61] on button at bounding box center [130, 59] width 17 height 15
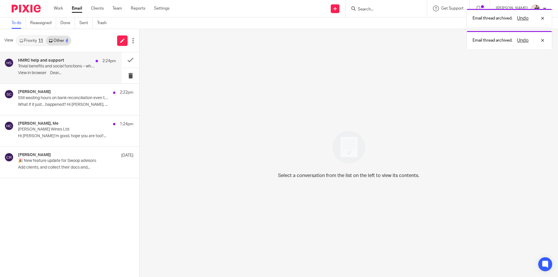
click at [49, 68] on p "Trivial benefits and social functions – what you need to know" at bounding box center [57, 66] width 78 height 5
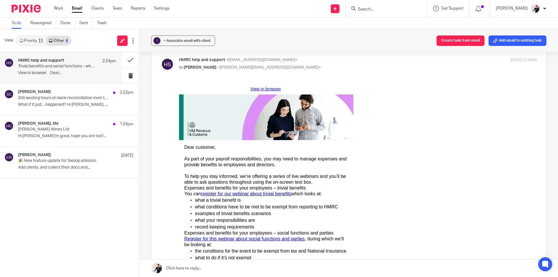
scroll to position [58, 0]
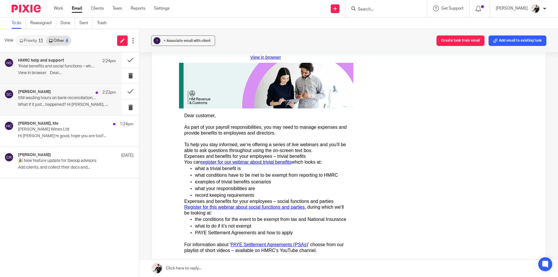
click at [52, 96] on p "Still wasting hours on bank reconciliation even though you are using Xero!?" at bounding box center [57, 98] width 78 height 5
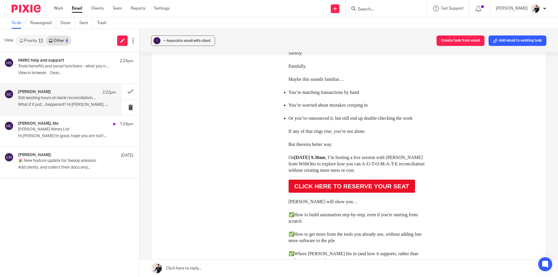
scroll to position [116, 0]
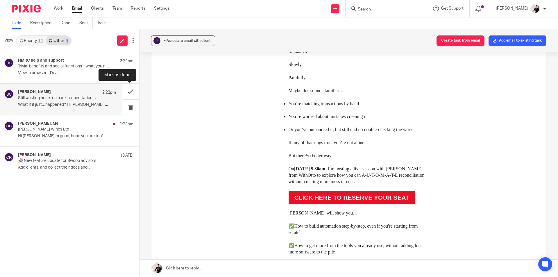
click at [131, 91] on button at bounding box center [130, 91] width 17 height 15
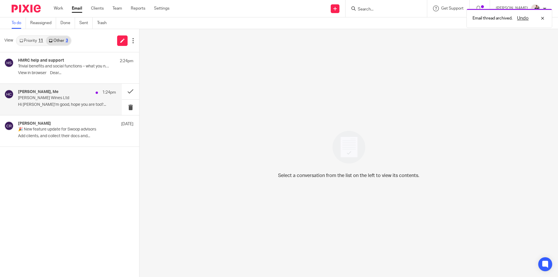
click at [71, 103] on p "Hi [PERSON_NAME]’m good, hope you are too?..." at bounding box center [67, 104] width 98 height 5
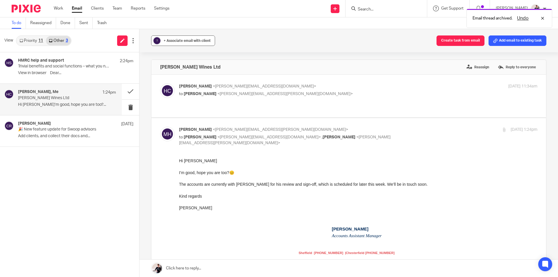
scroll to position [0, 0]
click at [170, 41] on span "+ Associate email with client" at bounding box center [187, 40] width 47 height 3
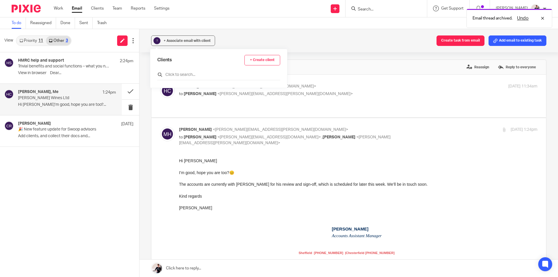
click at [179, 74] on input "text" at bounding box center [218, 75] width 123 height 6
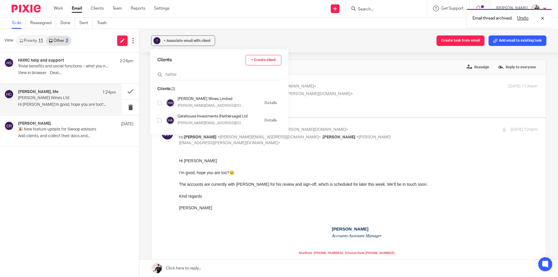
type input "hatter"
click at [160, 103] on input "checkbox" at bounding box center [159, 103] width 4 height 4
checkbox input "true"
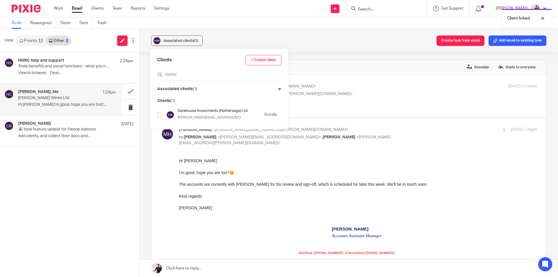
click at [82, 216] on div "HMRC help and support 2:24pm Trivial benefits and social functions – what you n…" at bounding box center [69, 164] width 139 height 225
